Goal: Task Accomplishment & Management: Complete application form

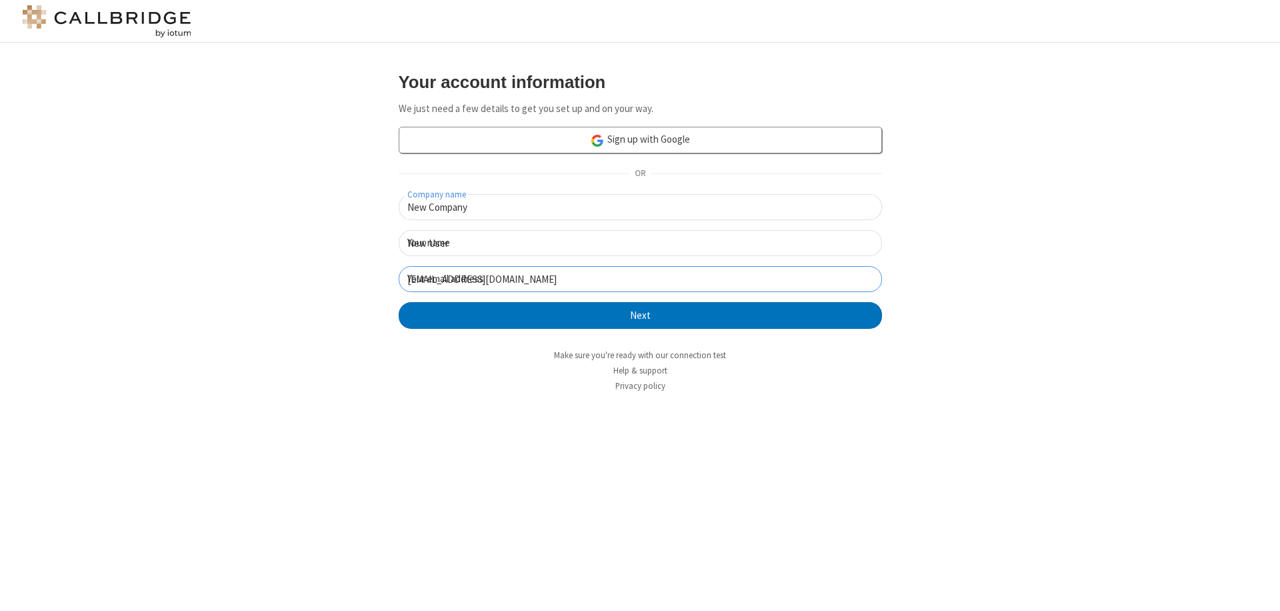
click button "Next" at bounding box center [641, 315] width 484 height 27
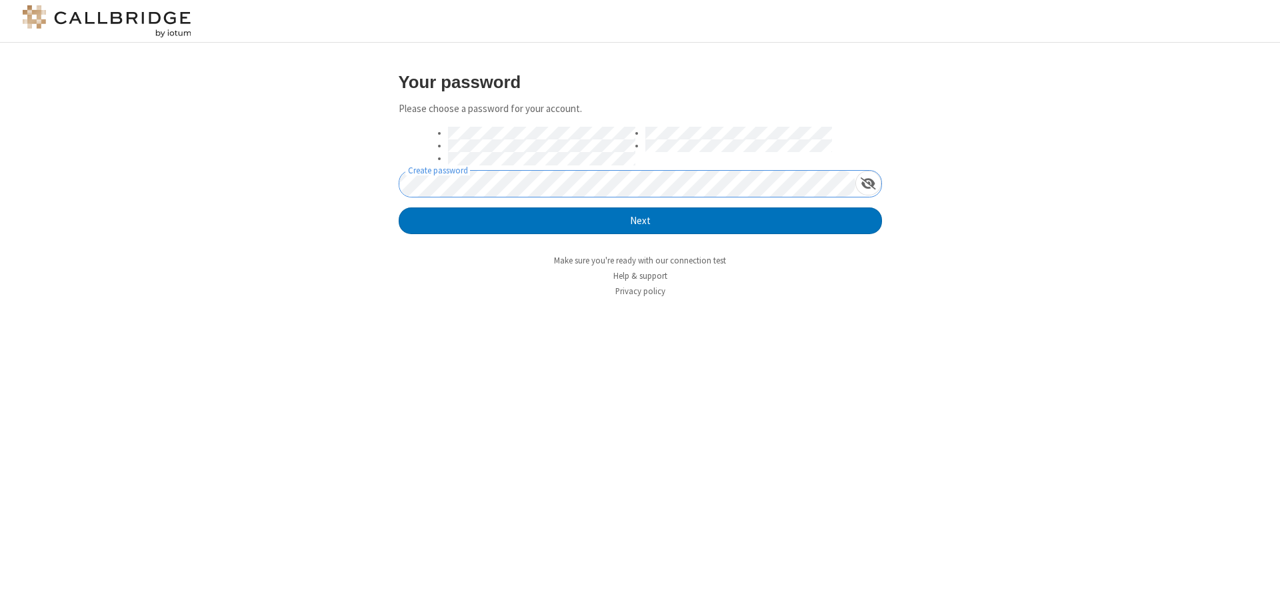
click button "Next" at bounding box center [641, 220] width 484 height 27
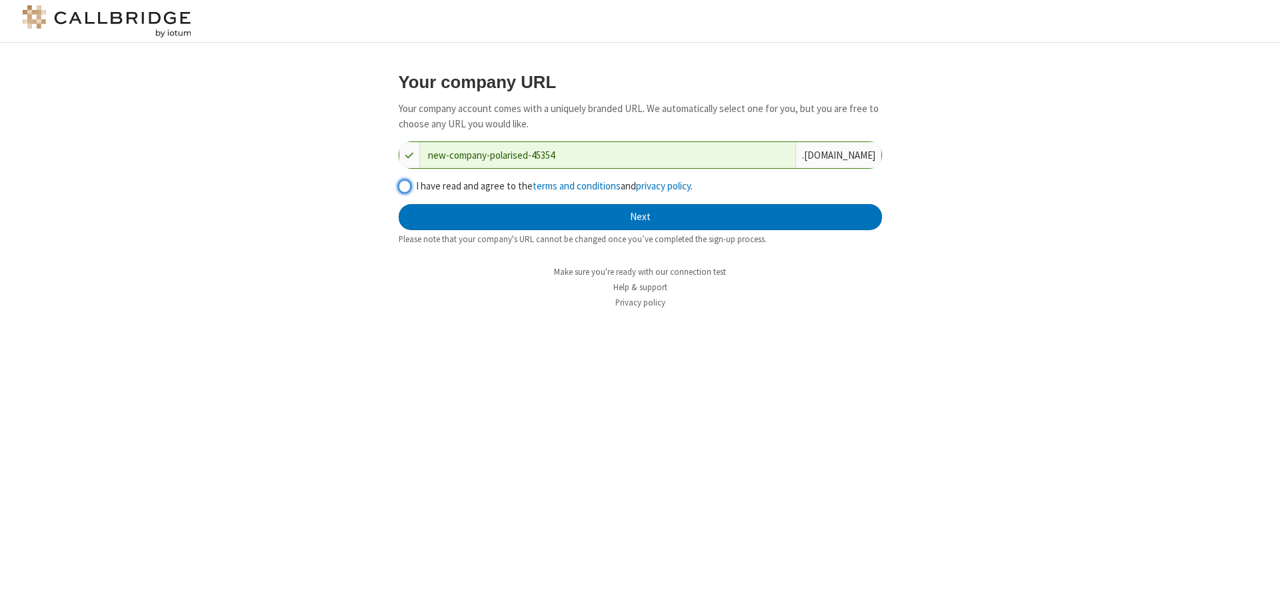
click at [404, 185] on input "I have read and agree to the terms and conditions and privacy policy ." at bounding box center [405, 186] width 13 height 14
checkbox input "true"
click at [640, 217] on button "Next" at bounding box center [641, 217] width 484 height 27
